Goal: Communication & Community: Answer question/provide support

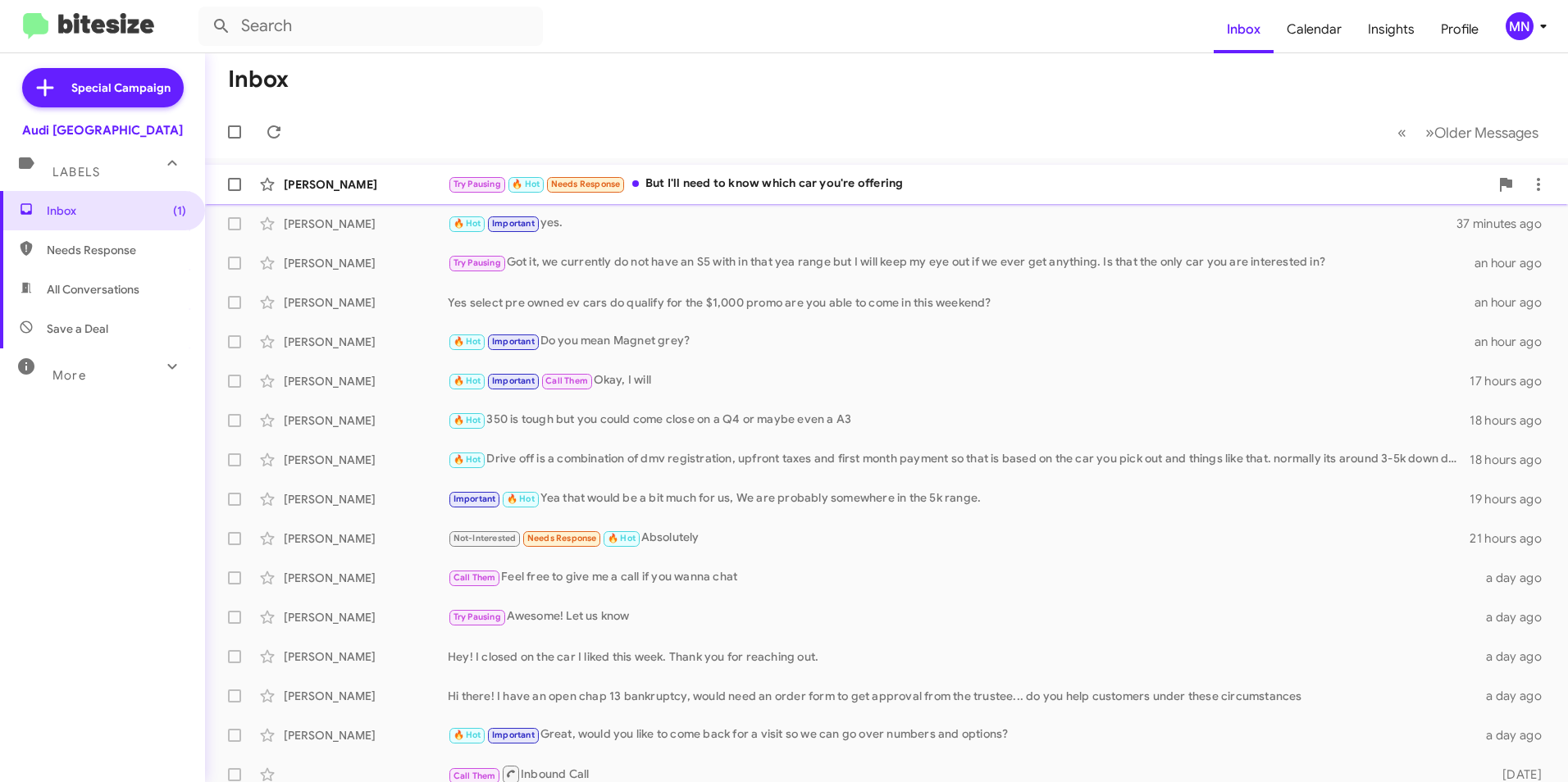
click at [778, 186] on div "Try Pausing 🔥 Hot Needs Response But I'll need to know which car you're offering" at bounding box center [968, 184] width 1041 height 18
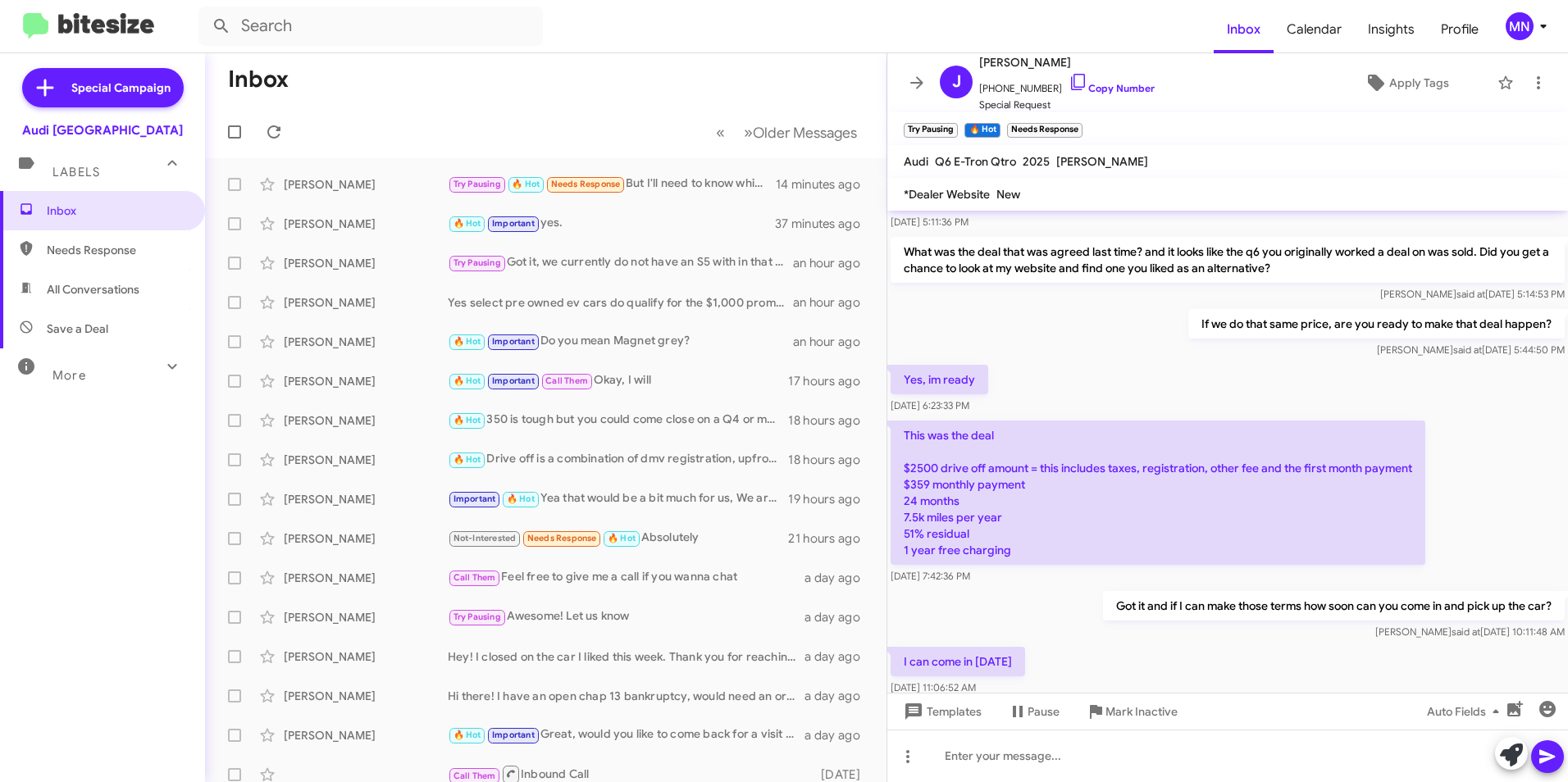
scroll to position [396, 0]
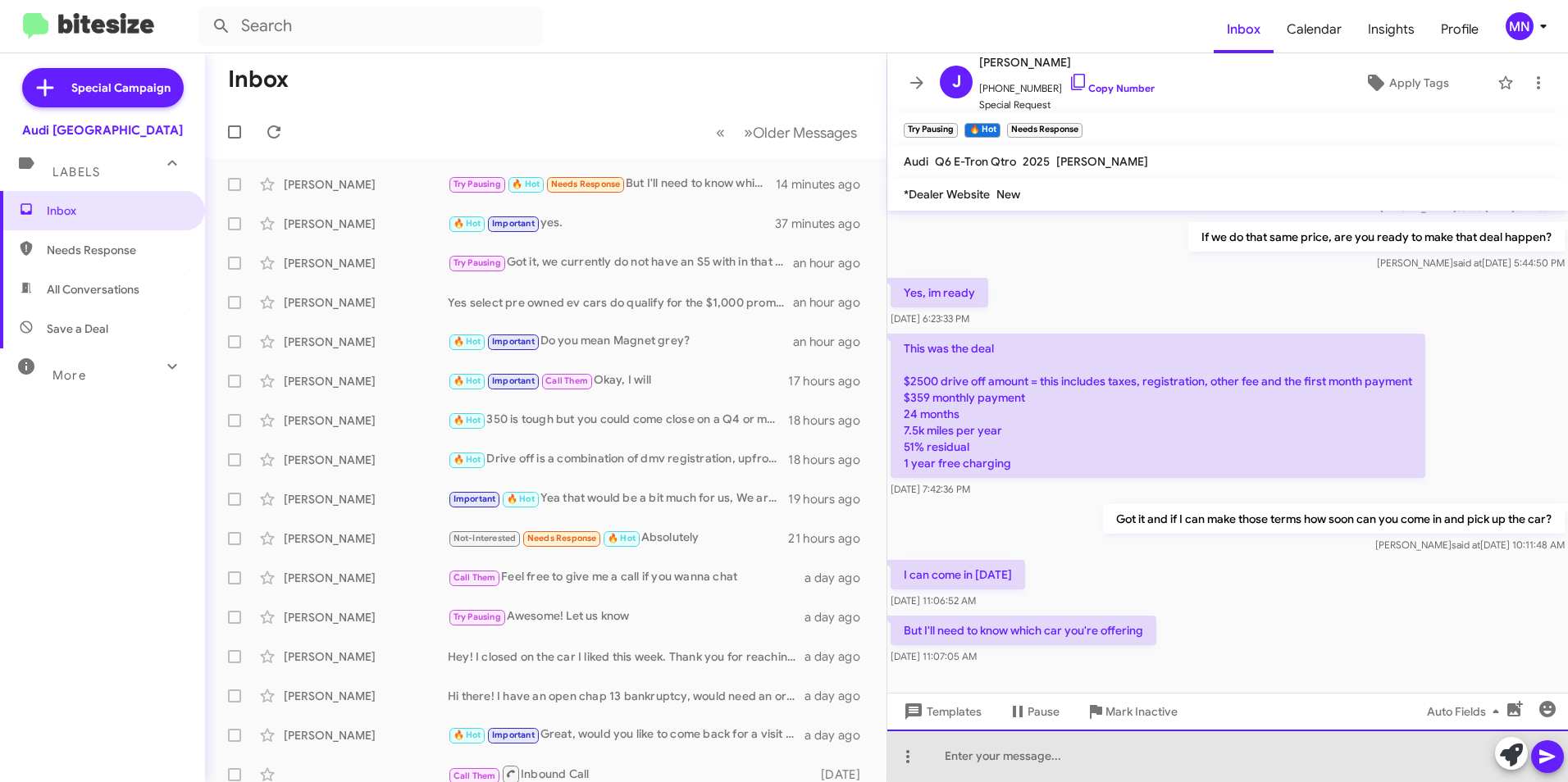
click at [1254, 752] on div at bounding box center [1228, 755] width 681 height 53
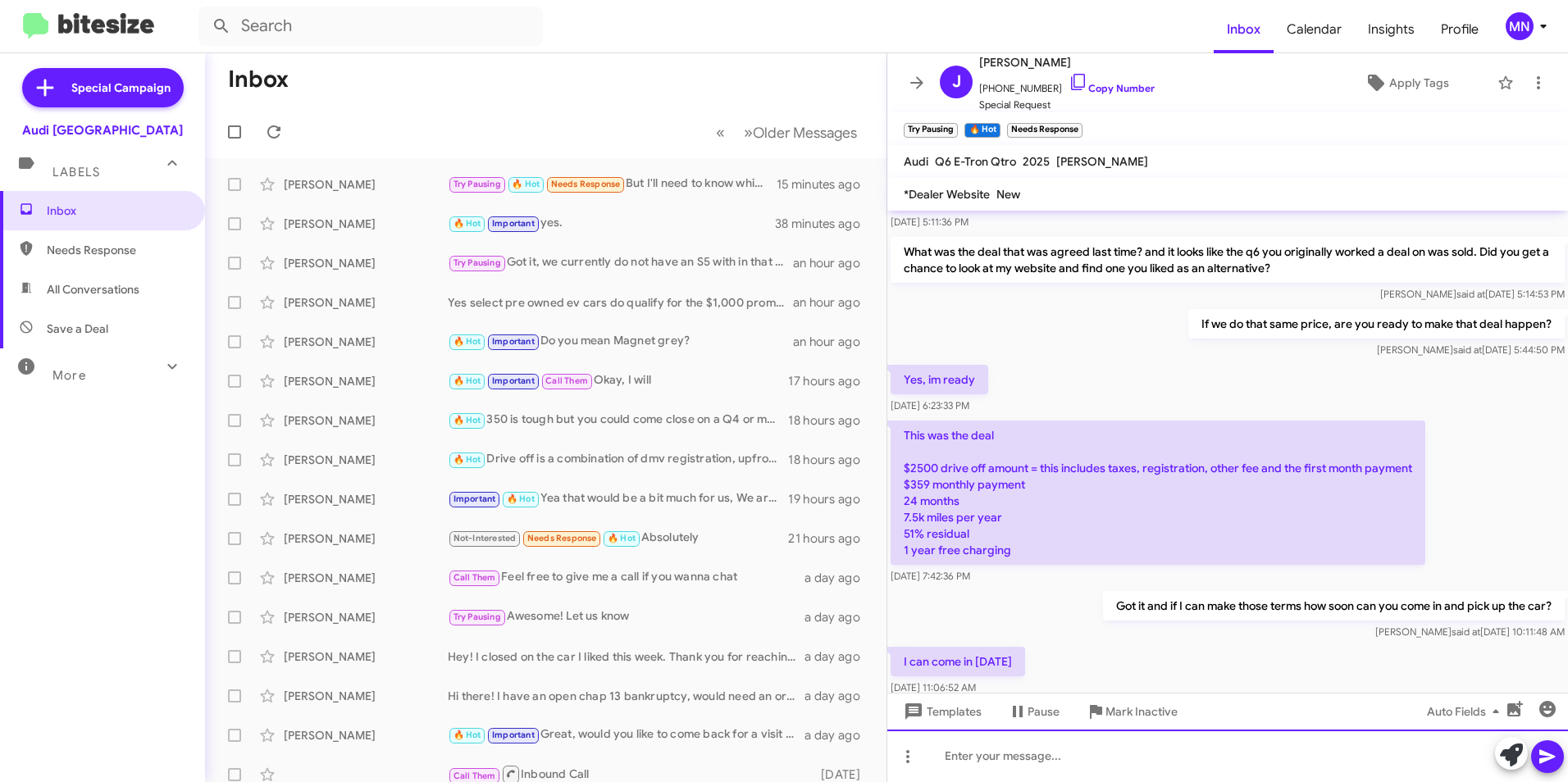
scroll to position [471, 0]
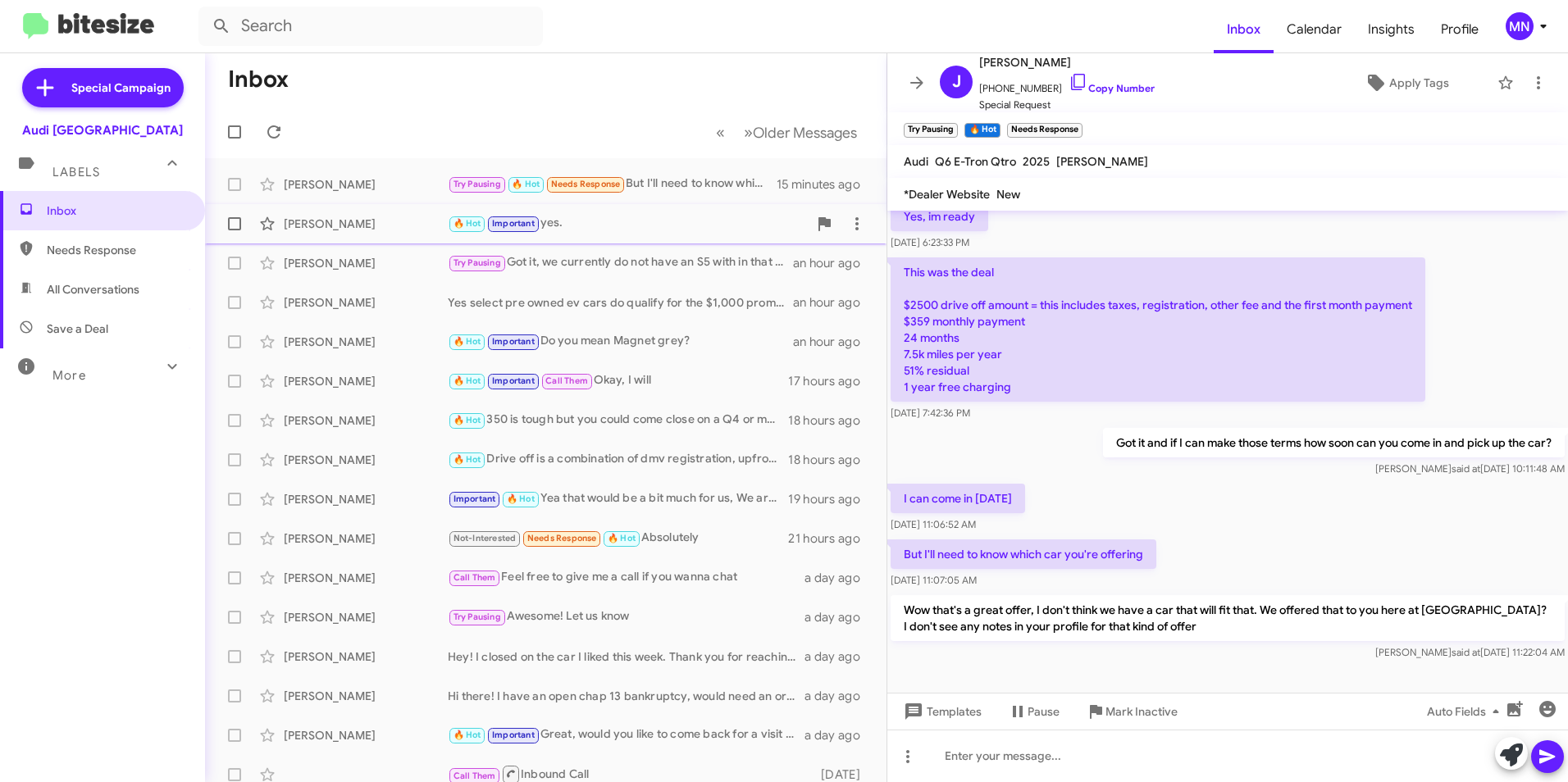
click at [584, 229] on div "🔥 Hot Important yes." at bounding box center [627, 223] width 360 height 18
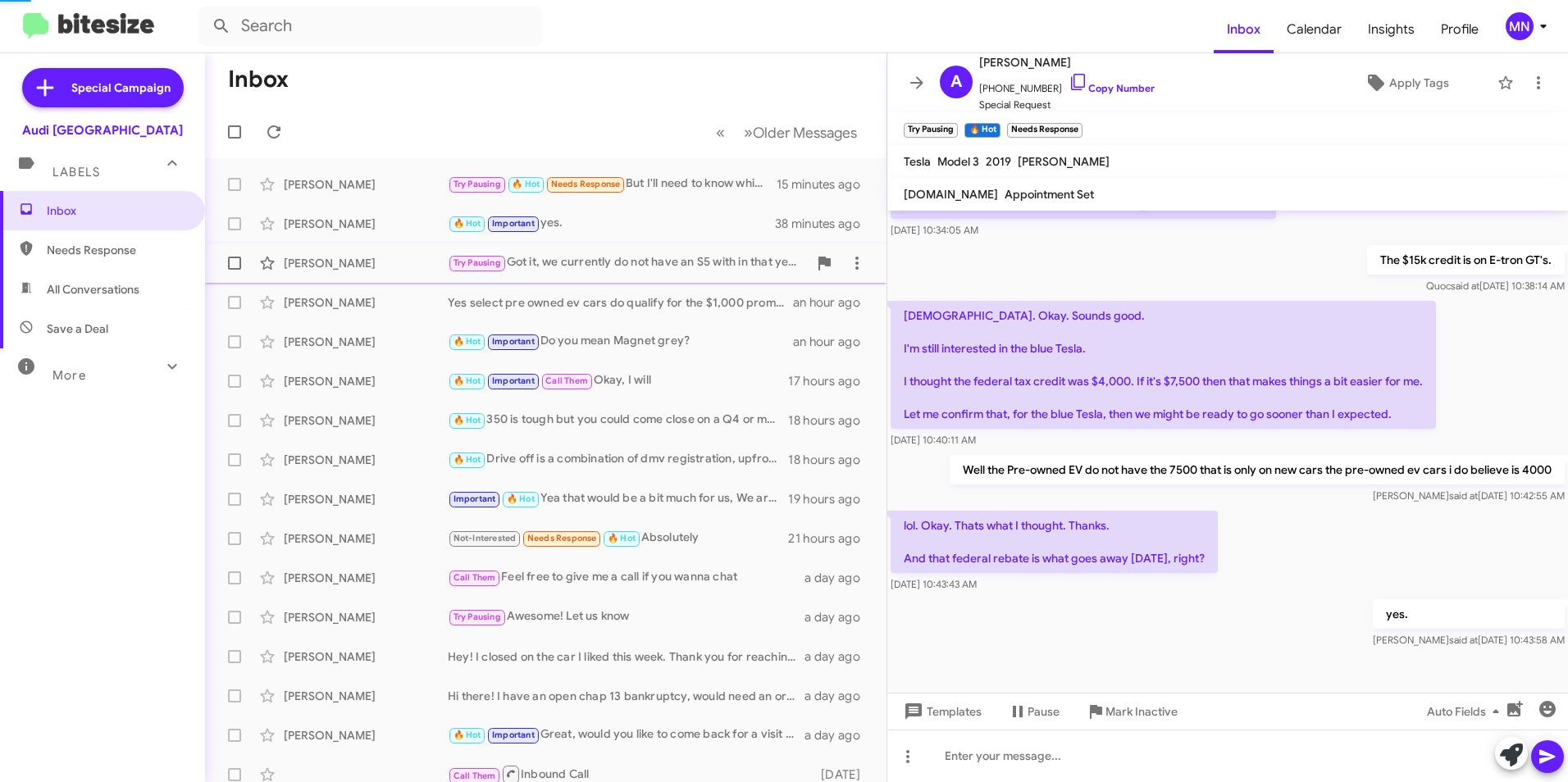
scroll to position [379, 0]
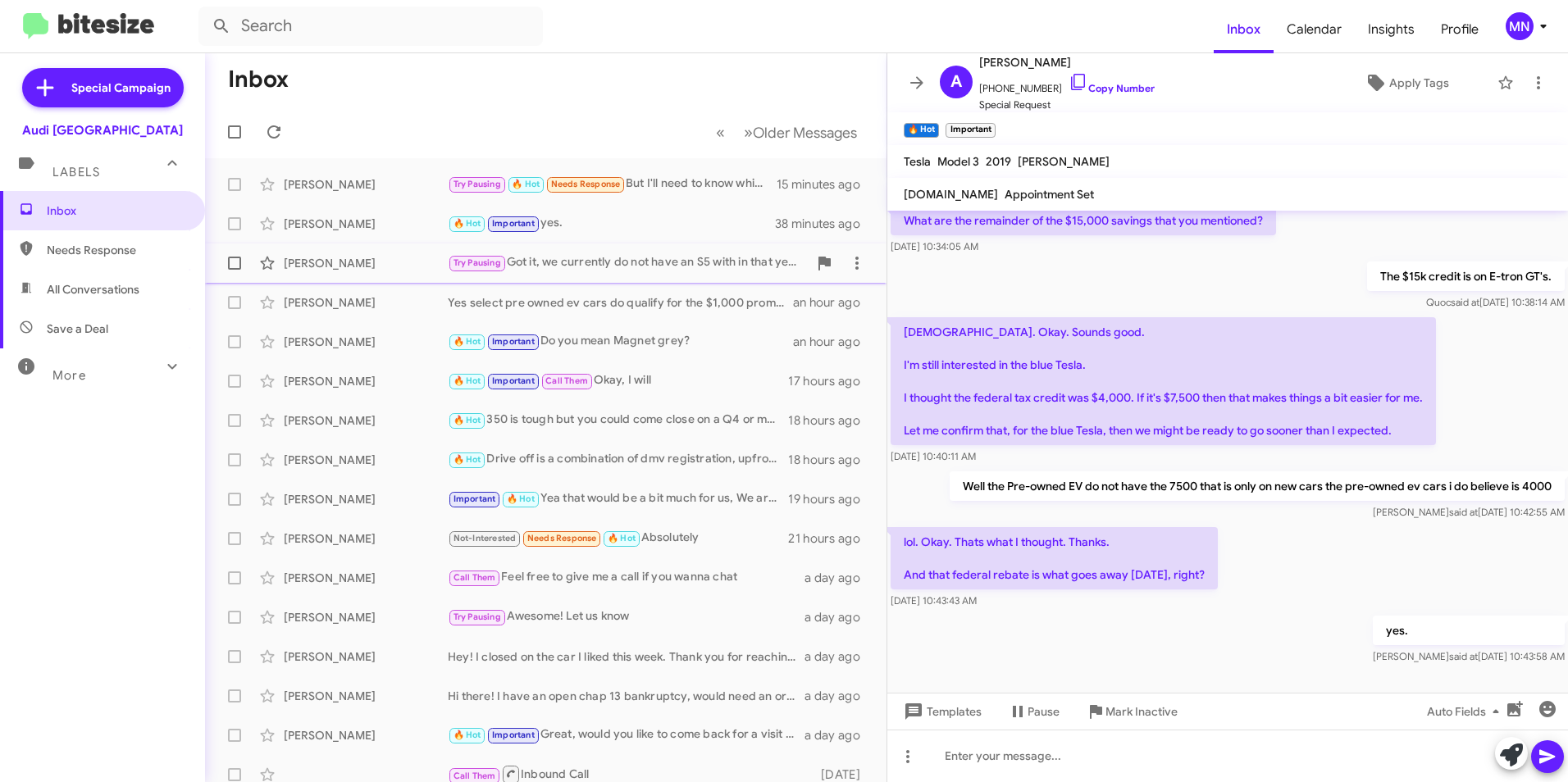
click at [582, 270] on div "Try Pausing Got it, we currently do not have an S5 with in that yea range but I…" at bounding box center [627, 263] width 360 height 18
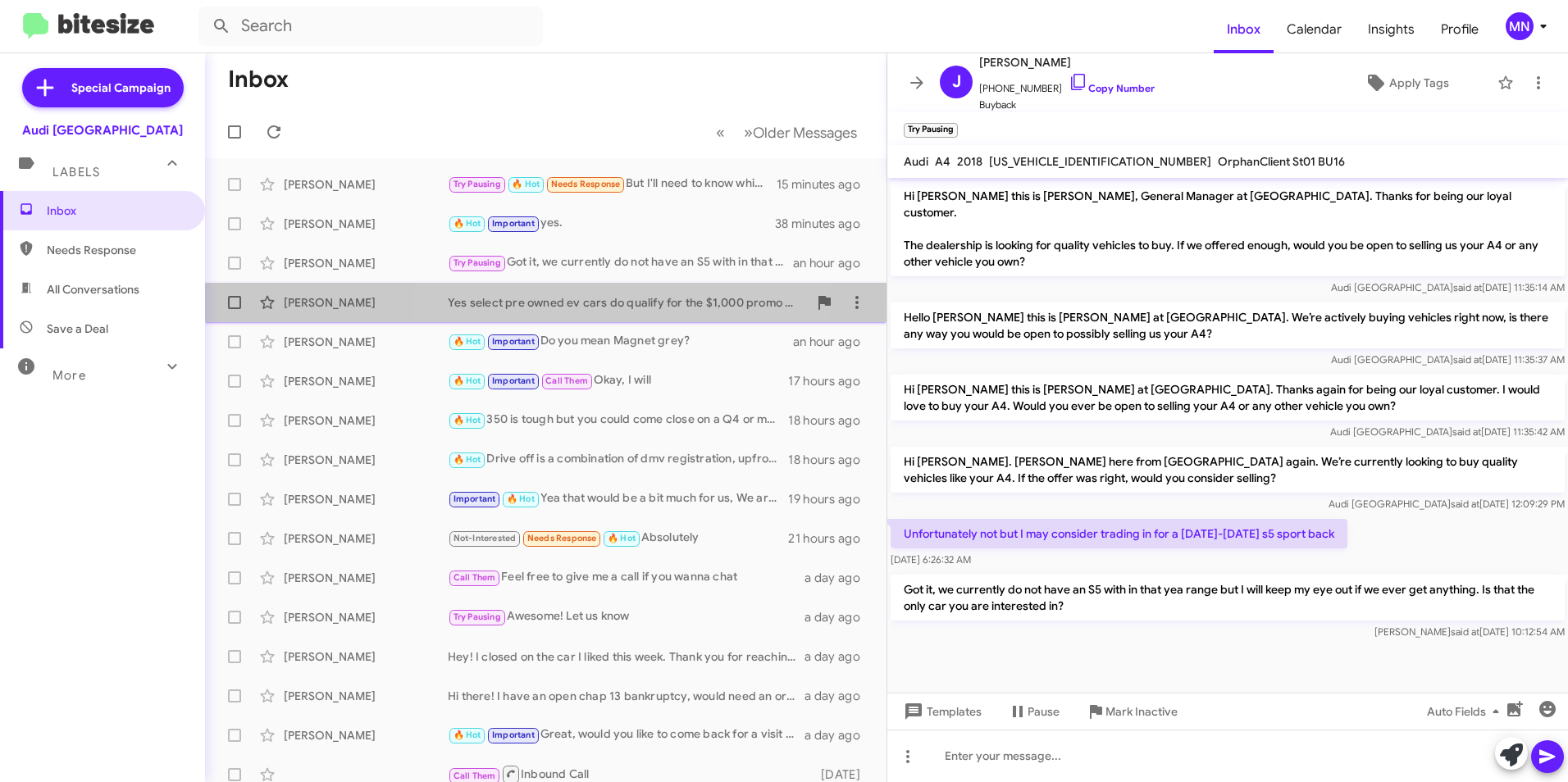
click at [606, 305] on div "Yes select pre owned ev cars do qualify for the $1,000 promo are you able to co…" at bounding box center [627, 302] width 360 height 17
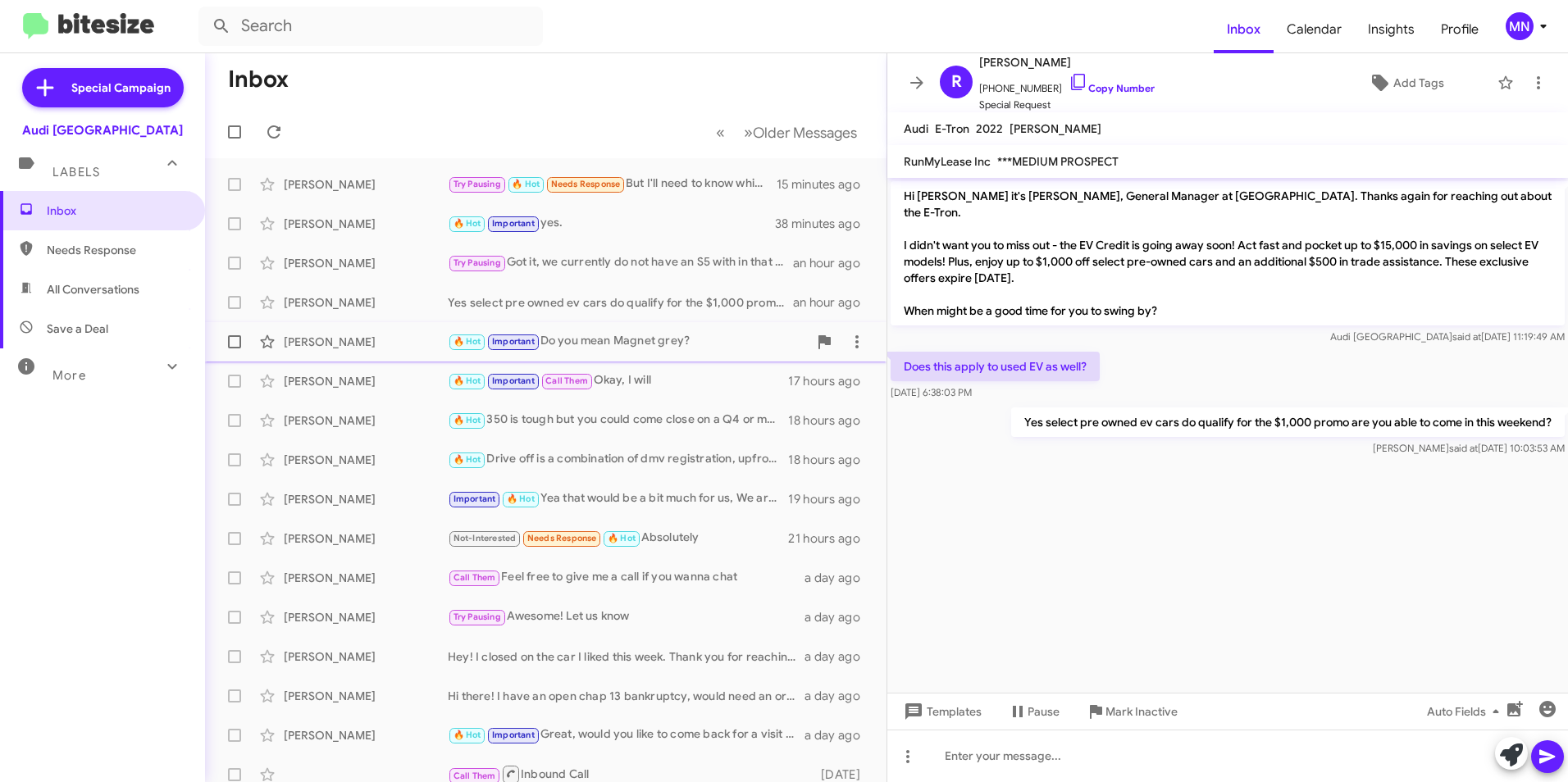
click at [671, 344] on div "🔥 Hot Important Do you mean Magnet grey?" at bounding box center [627, 341] width 360 height 18
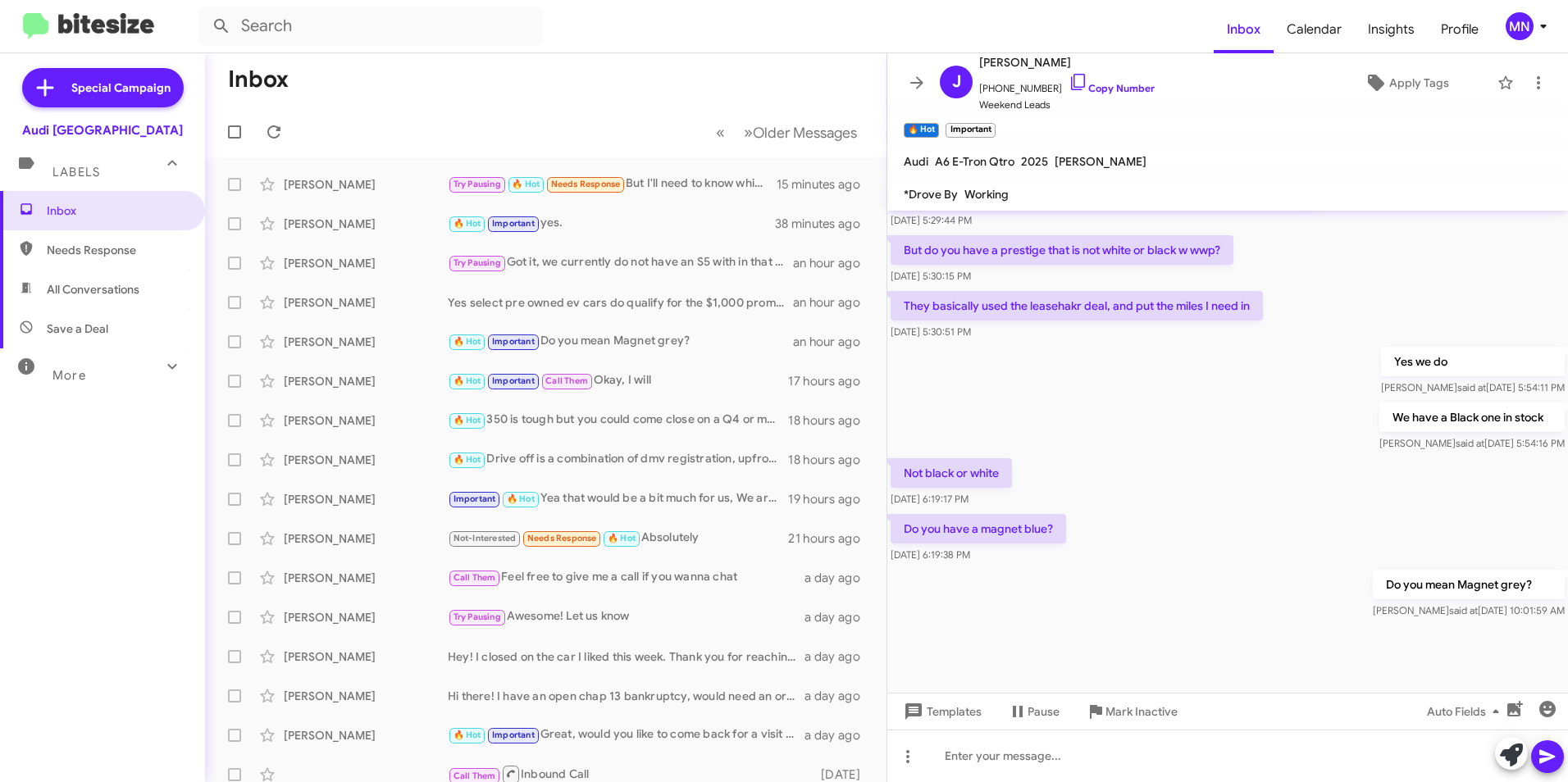
scroll to position [944, 0]
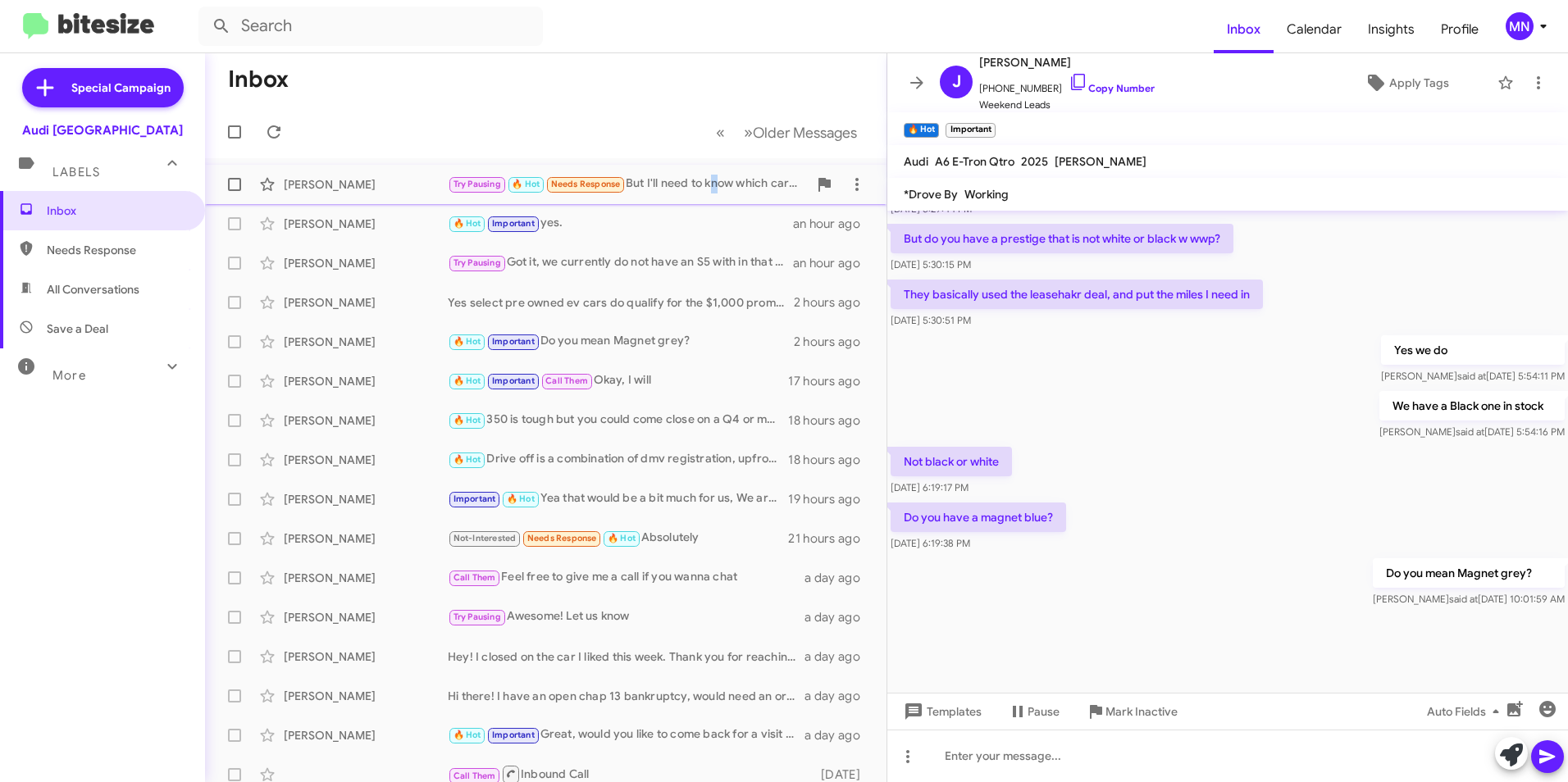
click at [717, 177] on div "Try Pausing 🔥 Hot Needs Response But I'll need to know which car you're offering" at bounding box center [627, 184] width 360 height 18
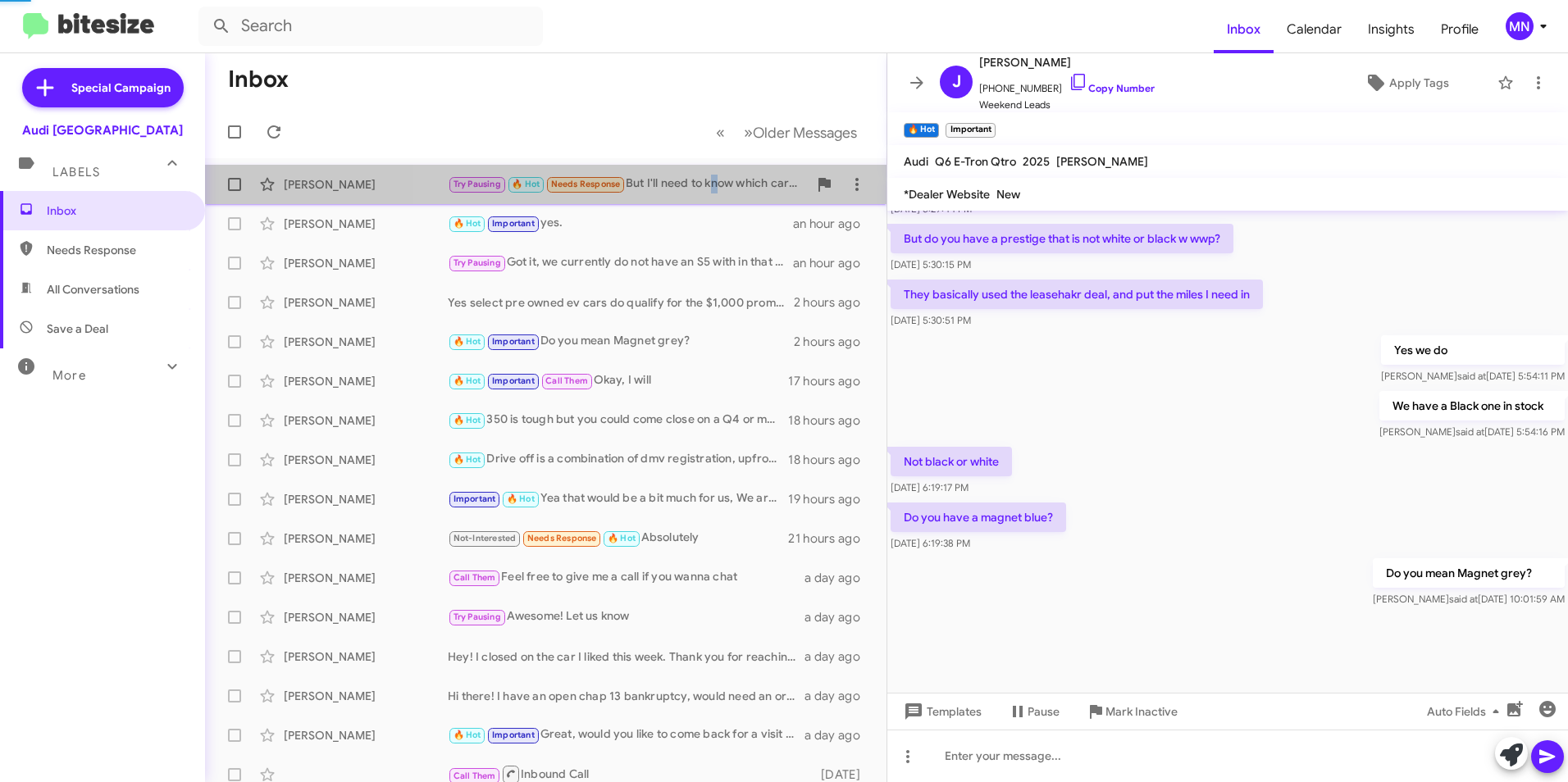
scroll to position [531, 0]
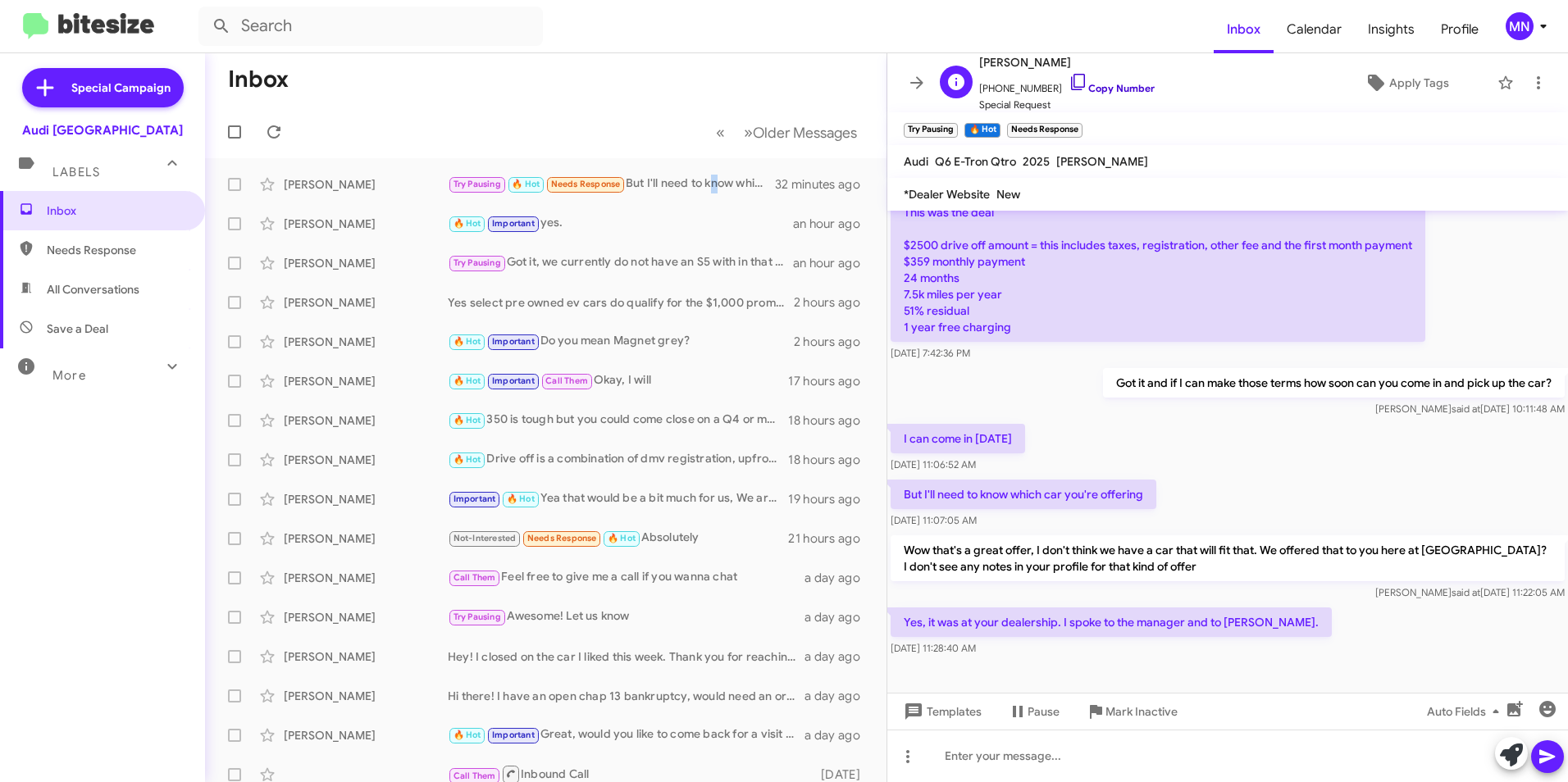
click at [1069, 84] on icon at bounding box center [1078, 81] width 19 height 19
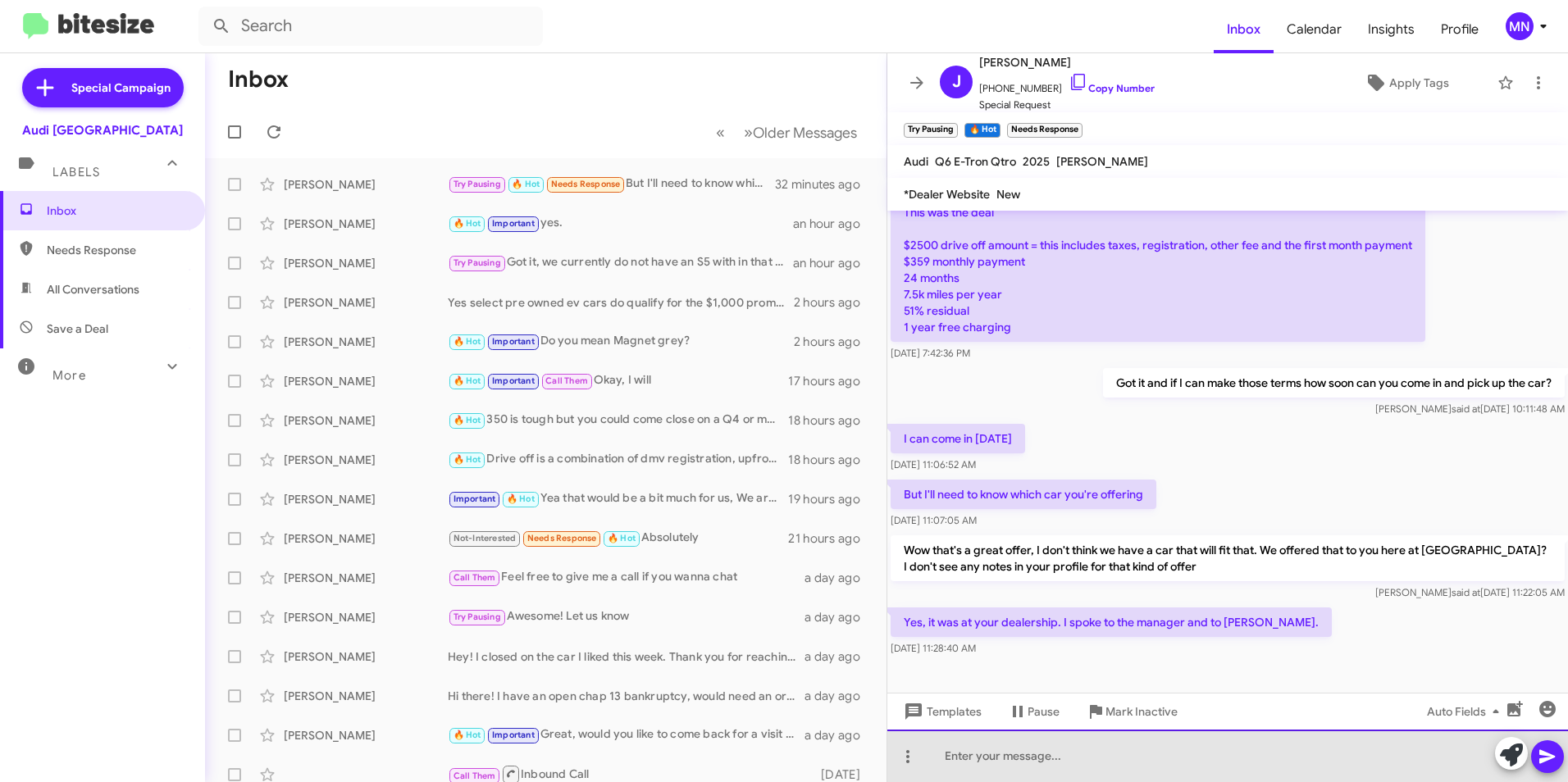
click at [984, 750] on div at bounding box center [1228, 755] width 681 height 53
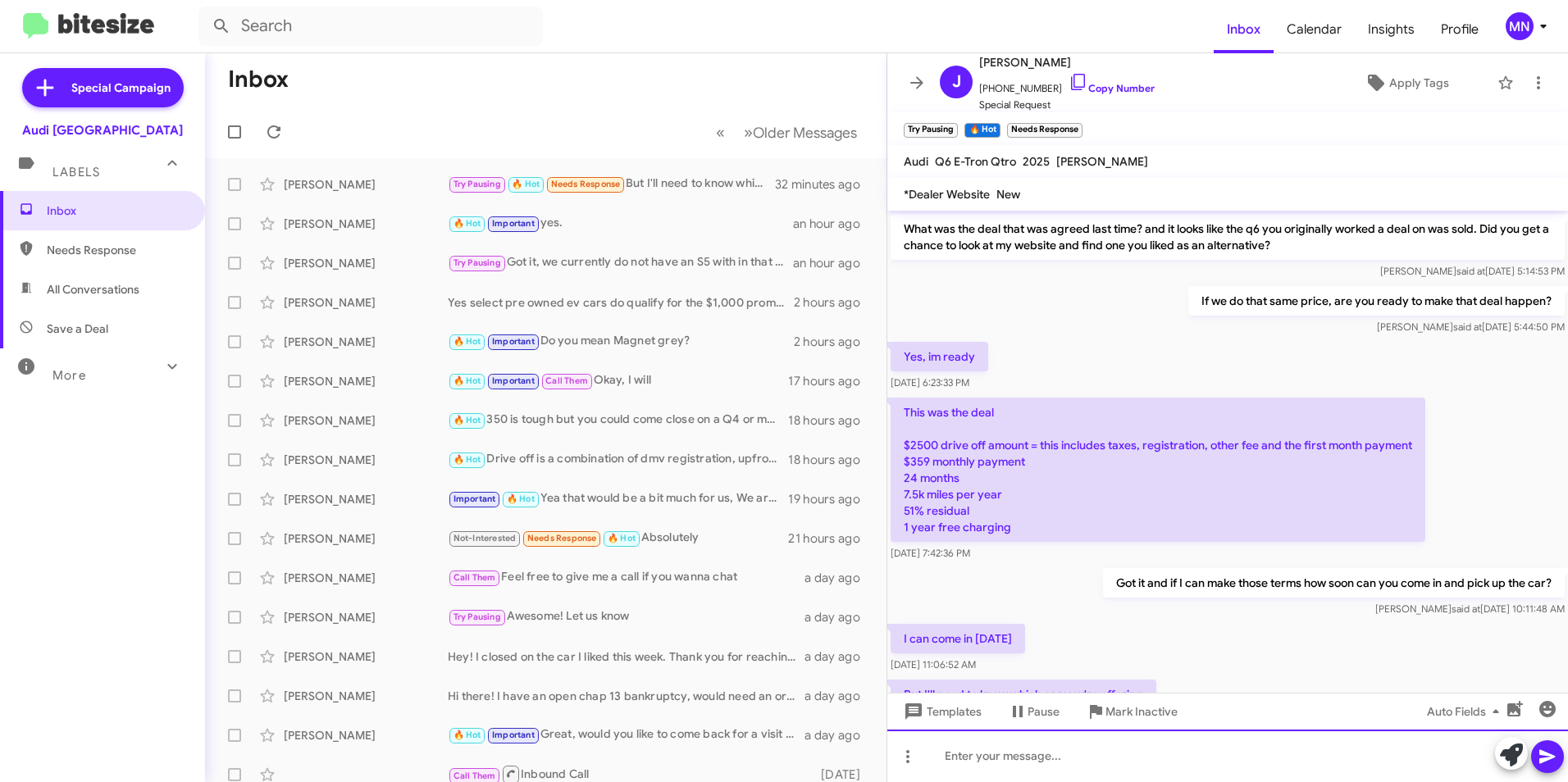
scroll to position [591, 0]
